Goal: Task Accomplishment & Management: Complete application form

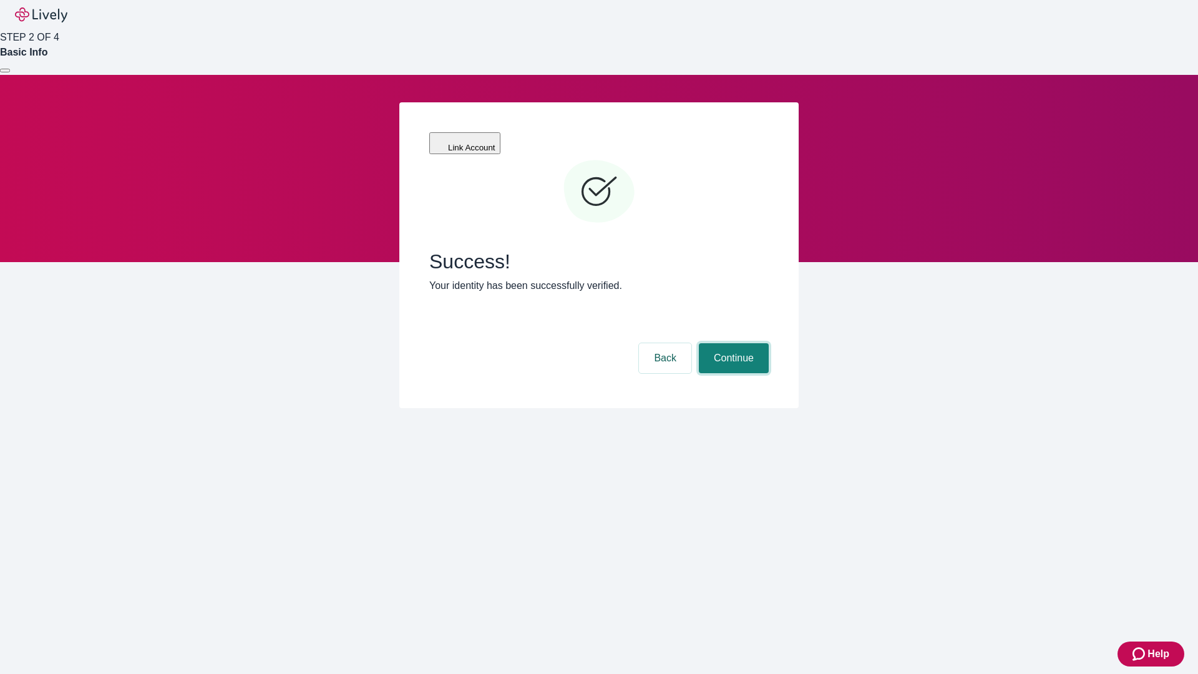
click at [732, 343] on button "Continue" at bounding box center [734, 358] width 70 height 30
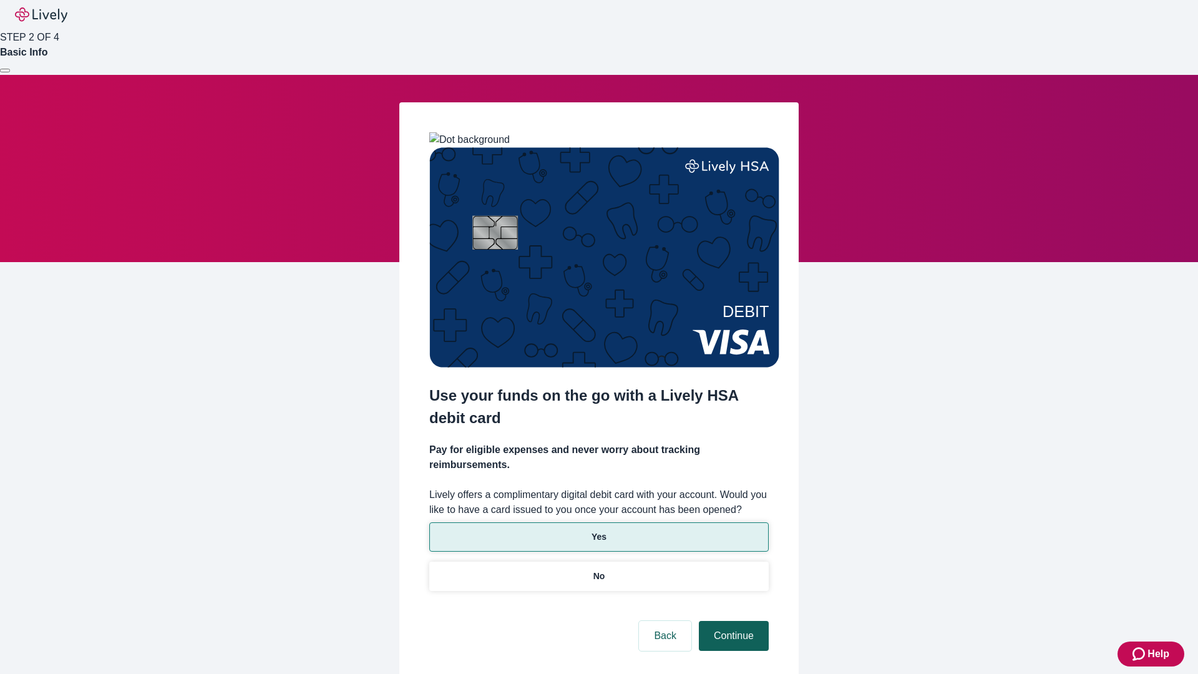
click at [598, 530] on p "Yes" at bounding box center [599, 536] width 15 height 13
click at [732, 621] on button "Continue" at bounding box center [734, 636] width 70 height 30
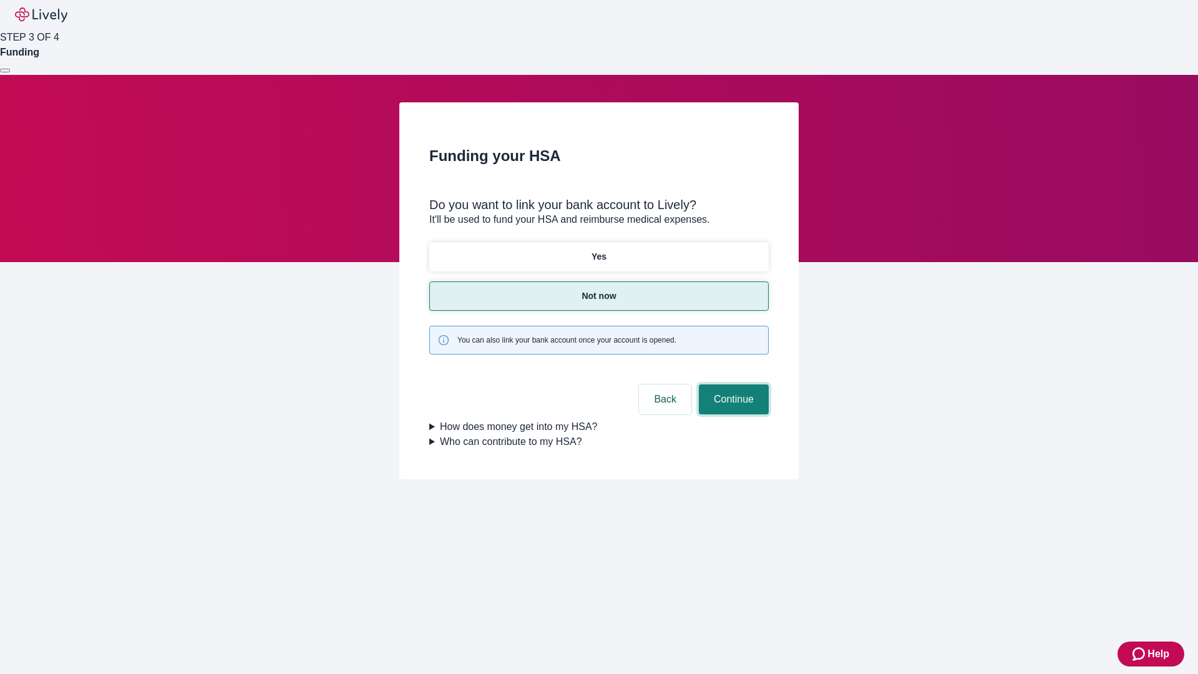
click at [732, 384] on button "Continue" at bounding box center [734, 399] width 70 height 30
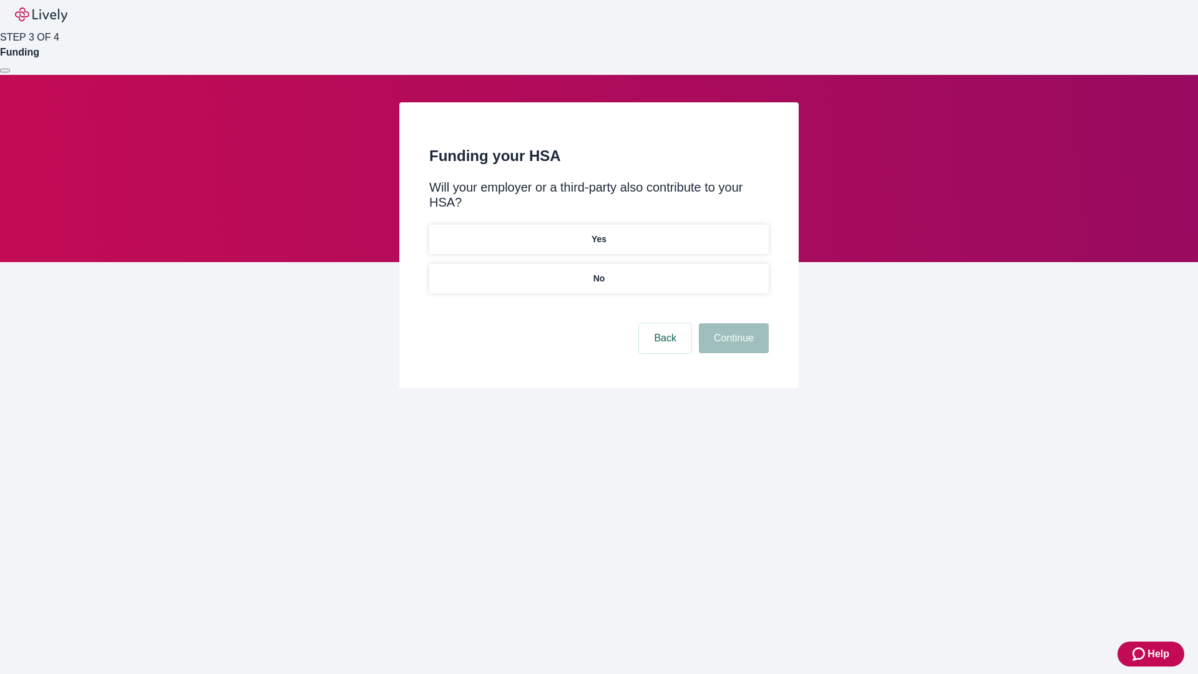
click at [598, 272] on p "No" at bounding box center [599, 278] width 12 height 13
click at [732, 323] on button "Continue" at bounding box center [734, 338] width 70 height 30
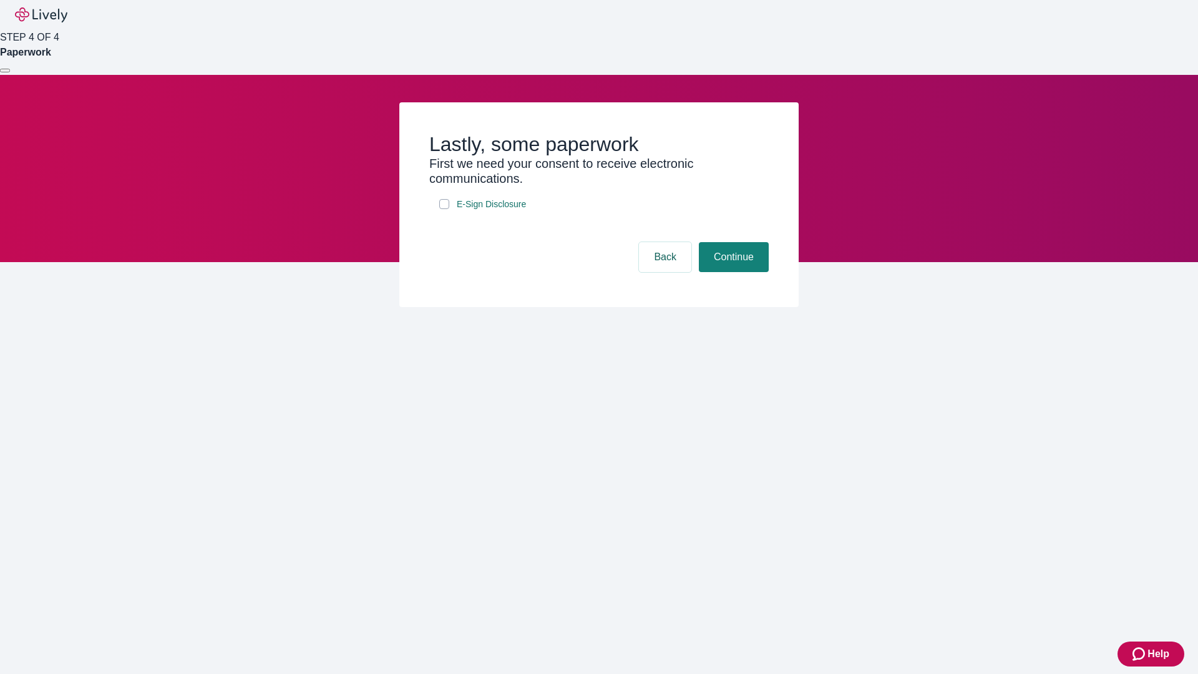
click at [444, 209] on input "E-Sign Disclosure" at bounding box center [444, 204] width 10 height 10
checkbox input "true"
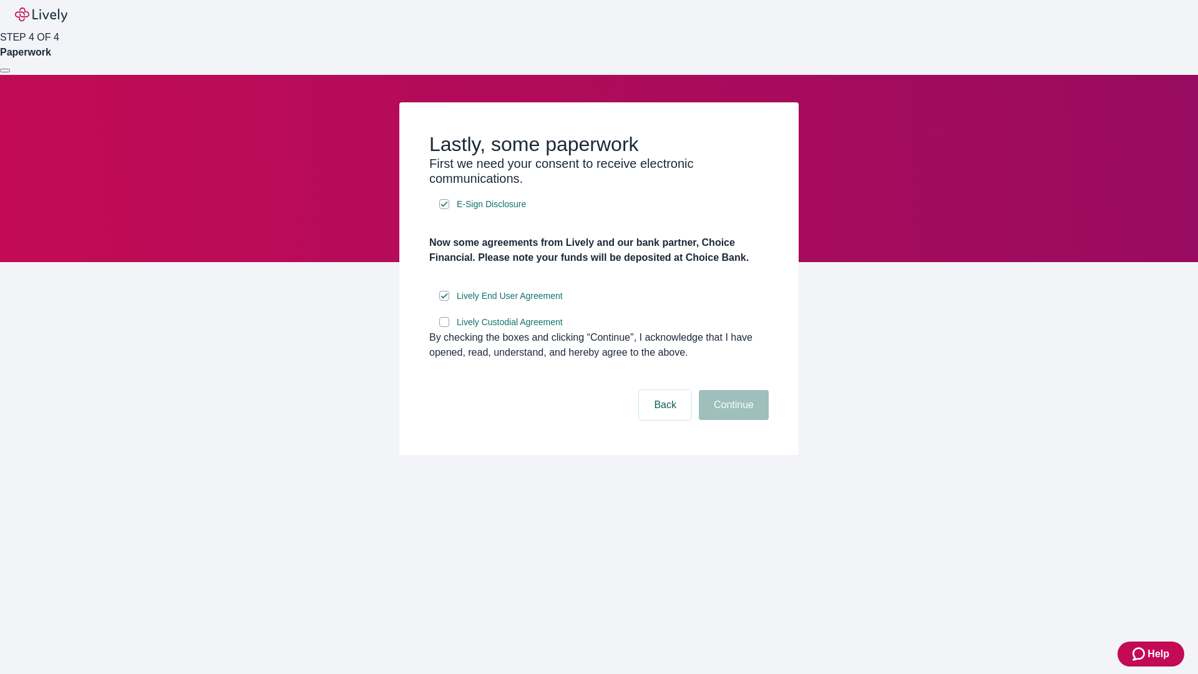
click at [444, 327] on input "Lively Custodial Agreement" at bounding box center [444, 322] width 10 height 10
checkbox input "true"
click at [732, 420] on button "Continue" at bounding box center [734, 405] width 70 height 30
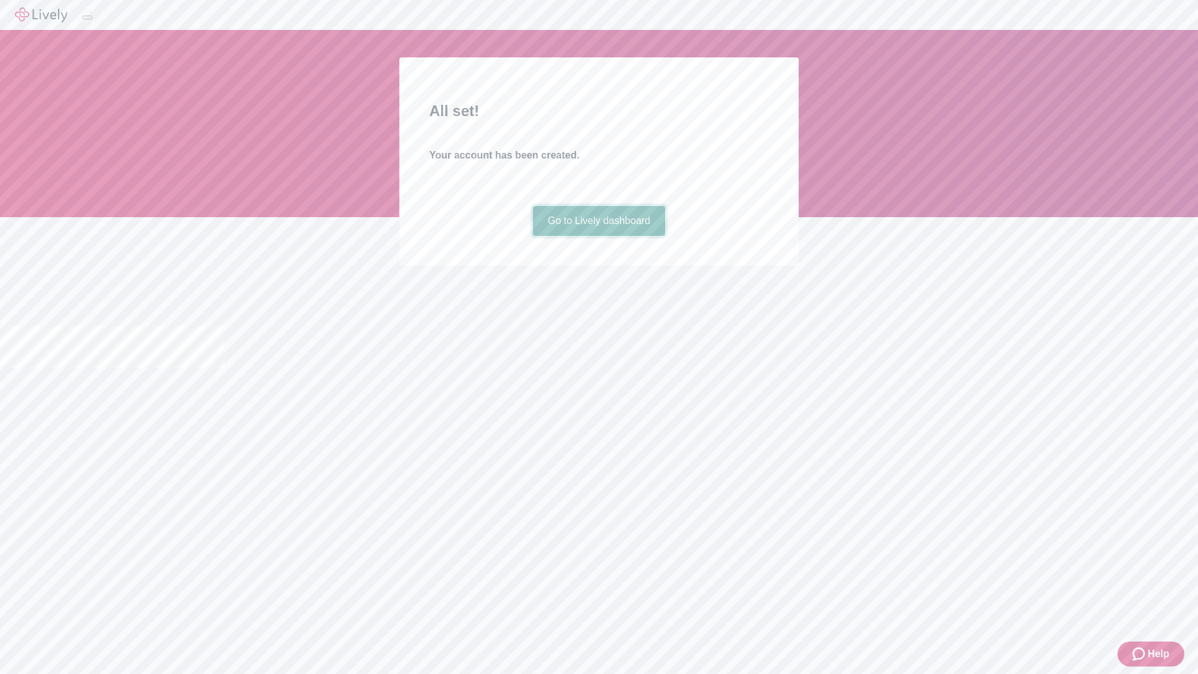
click at [598, 236] on link "Go to Lively dashboard" at bounding box center [599, 221] width 133 height 30
